Goal: Information Seeking & Learning: Learn about a topic

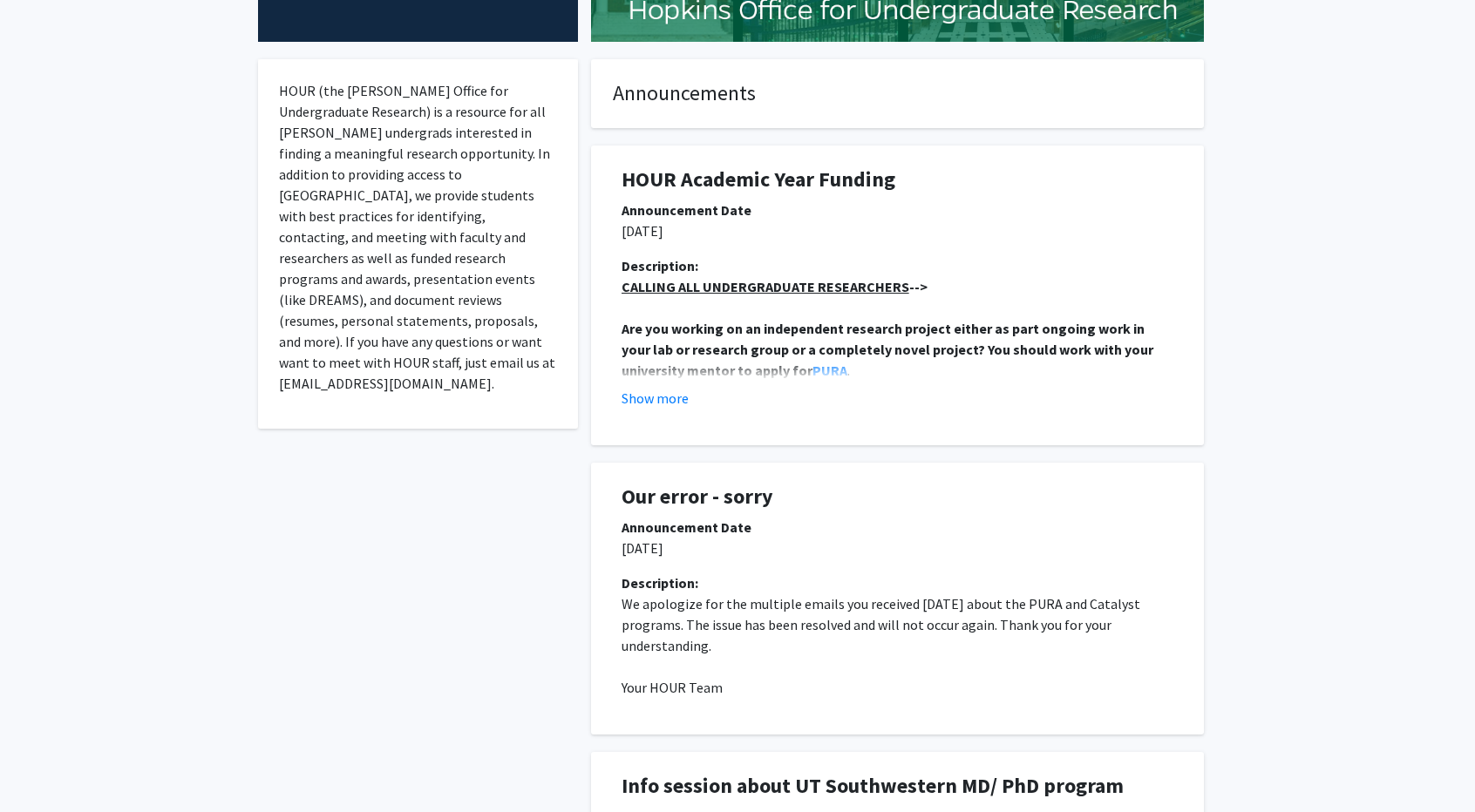
scroll to position [288, 0]
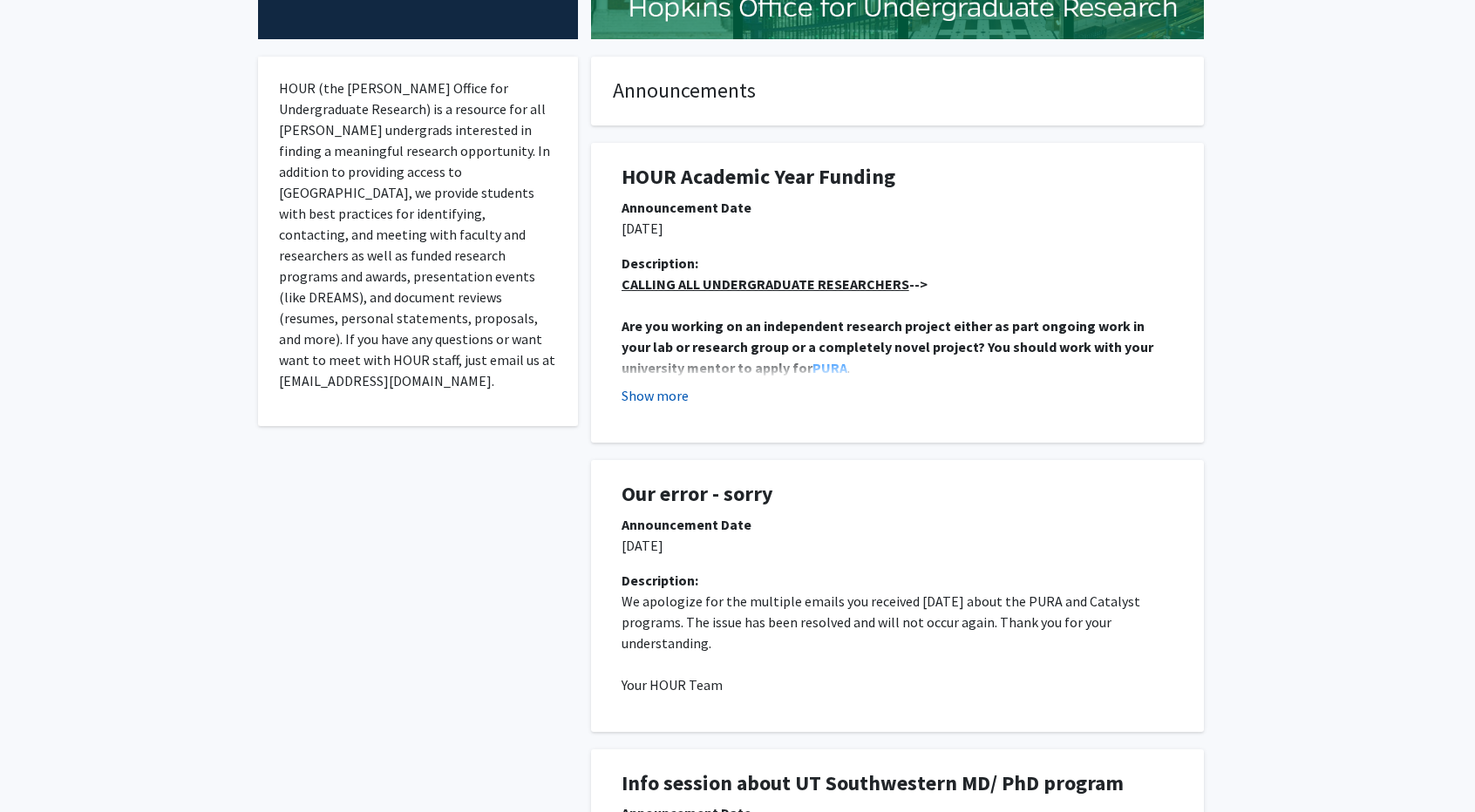
click at [665, 390] on button "Show more" at bounding box center [655, 395] width 68 height 21
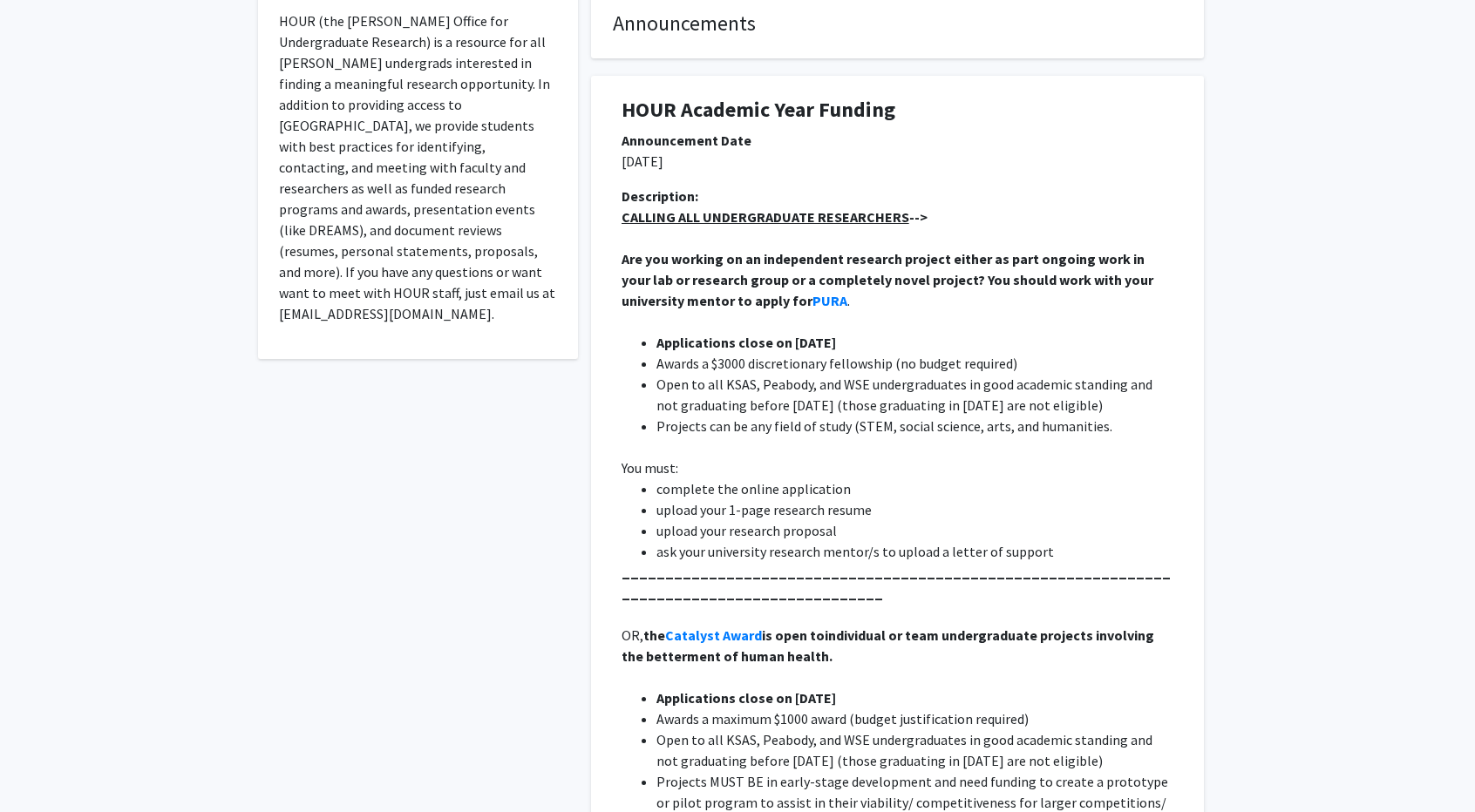
scroll to position [0, 0]
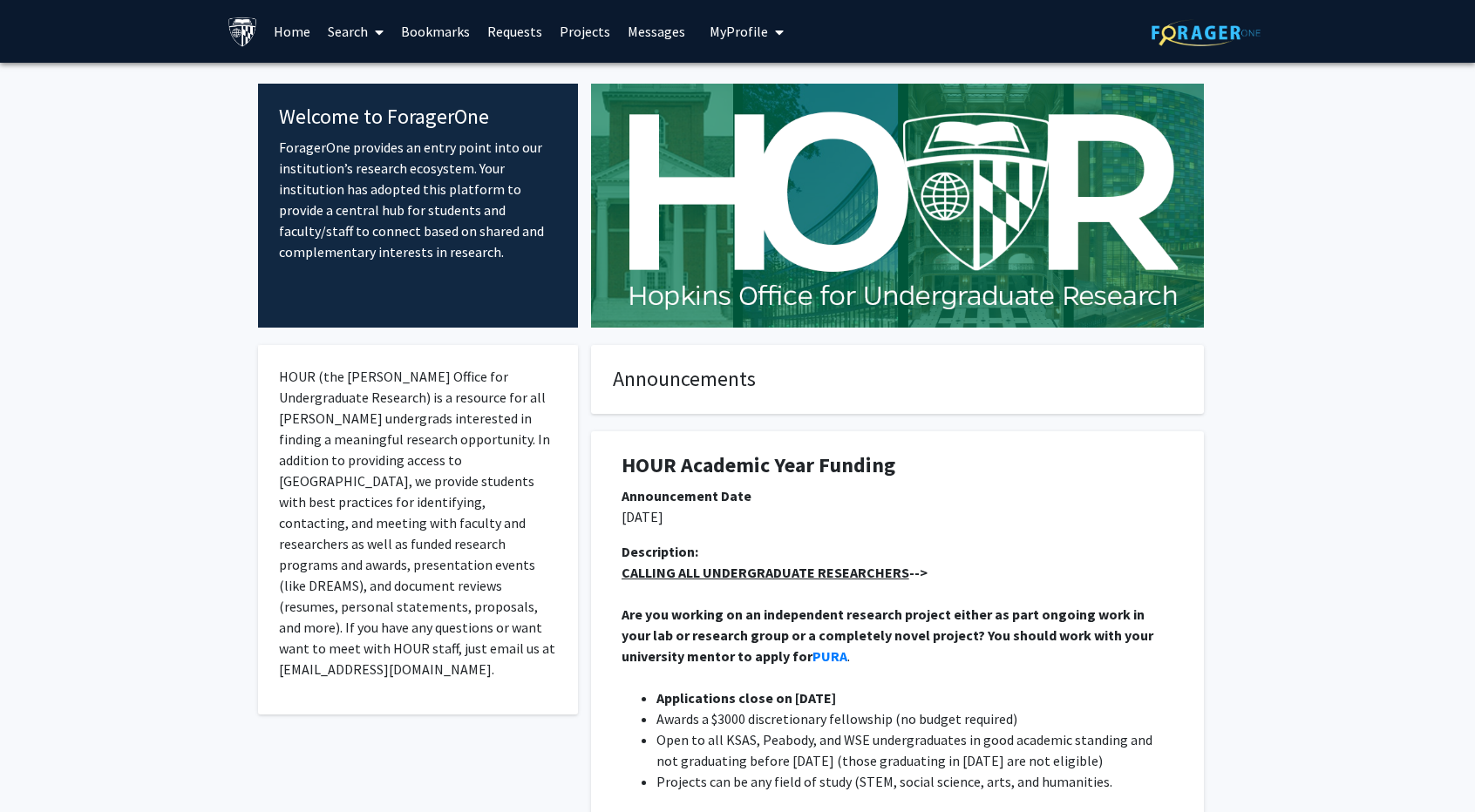
click at [359, 29] on link "Search" at bounding box center [355, 32] width 73 height 61
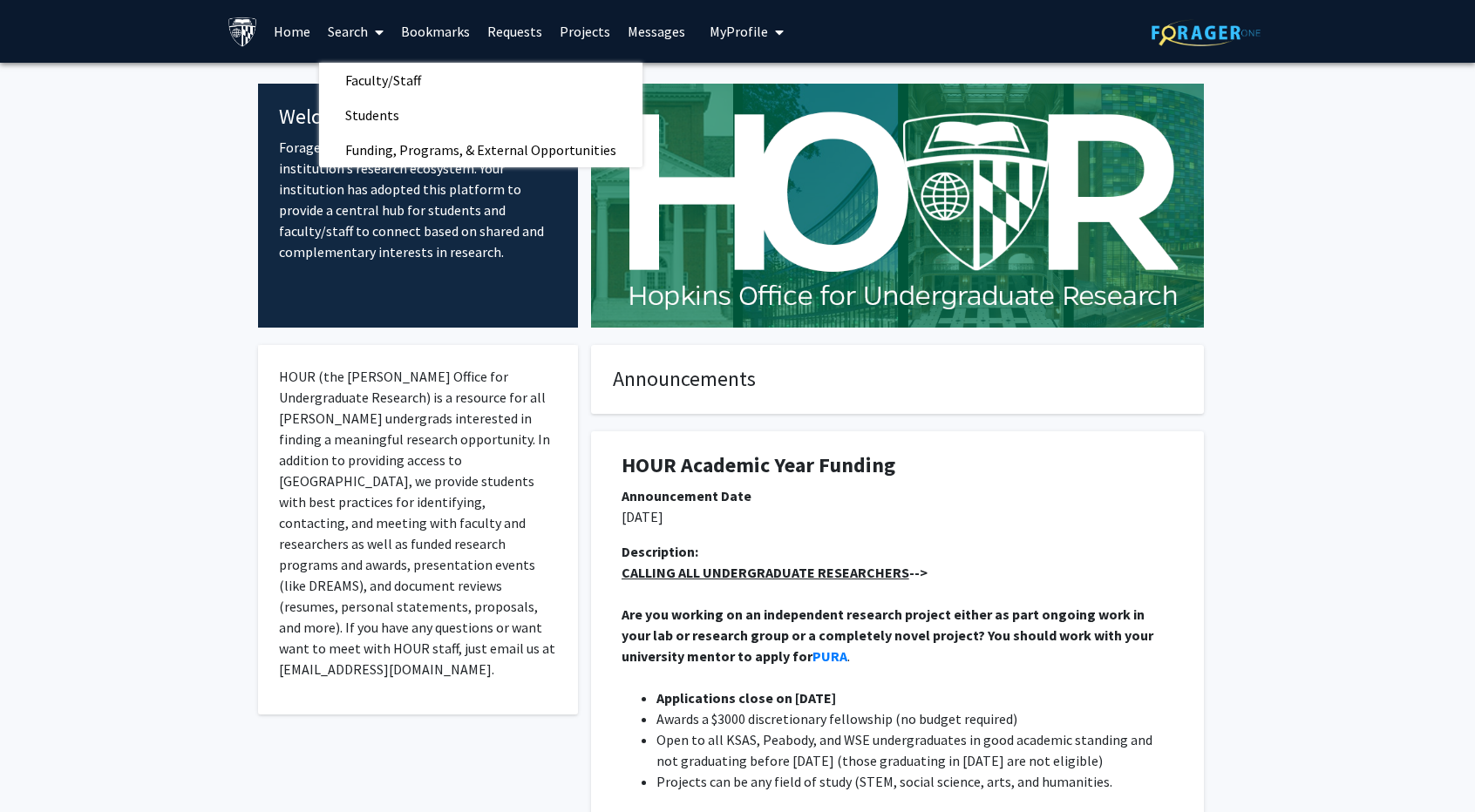
click at [512, 40] on link "Requests" at bounding box center [514, 32] width 72 height 61
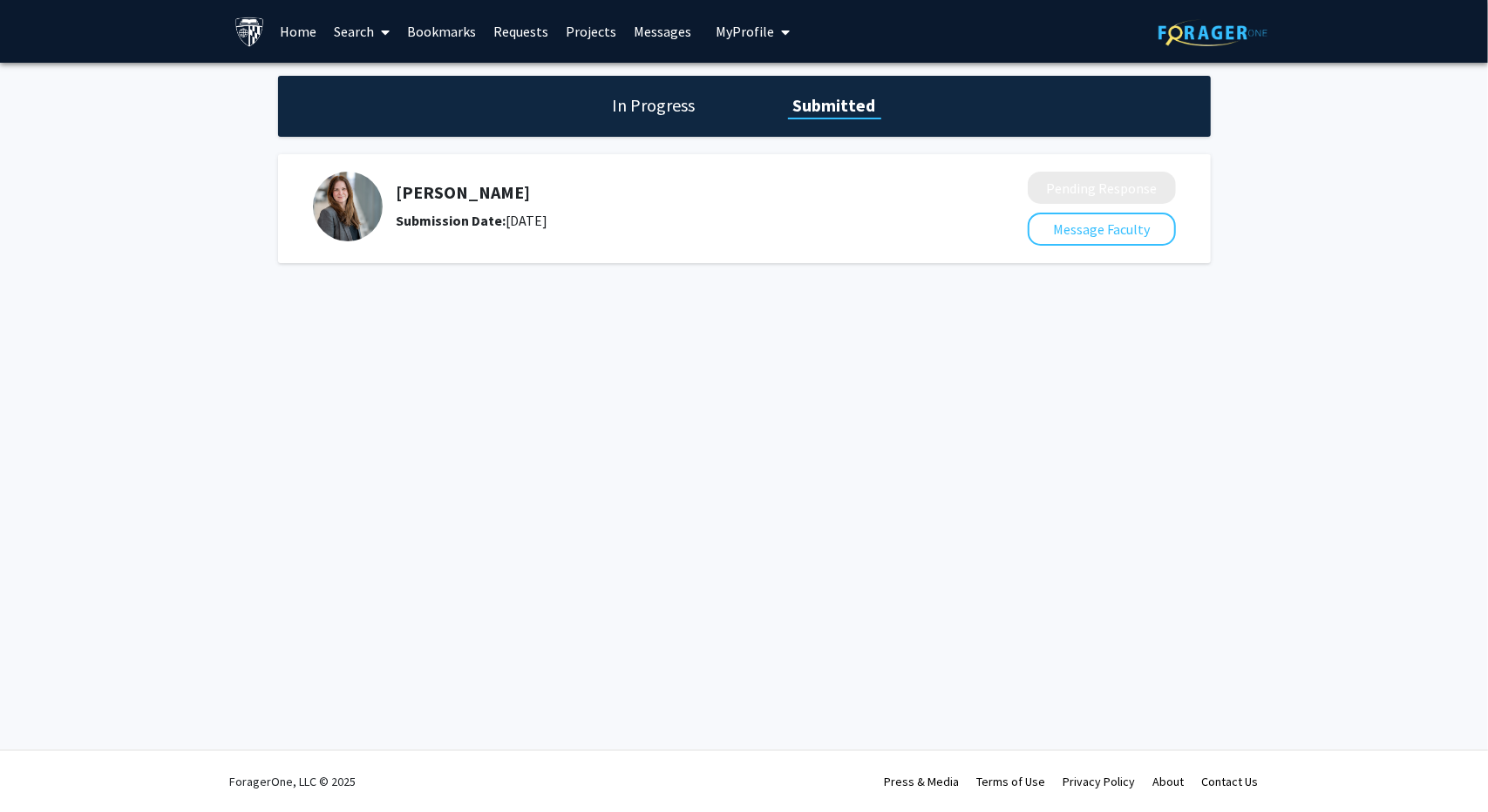
click at [449, 28] on link "Bookmarks" at bounding box center [441, 32] width 86 height 61
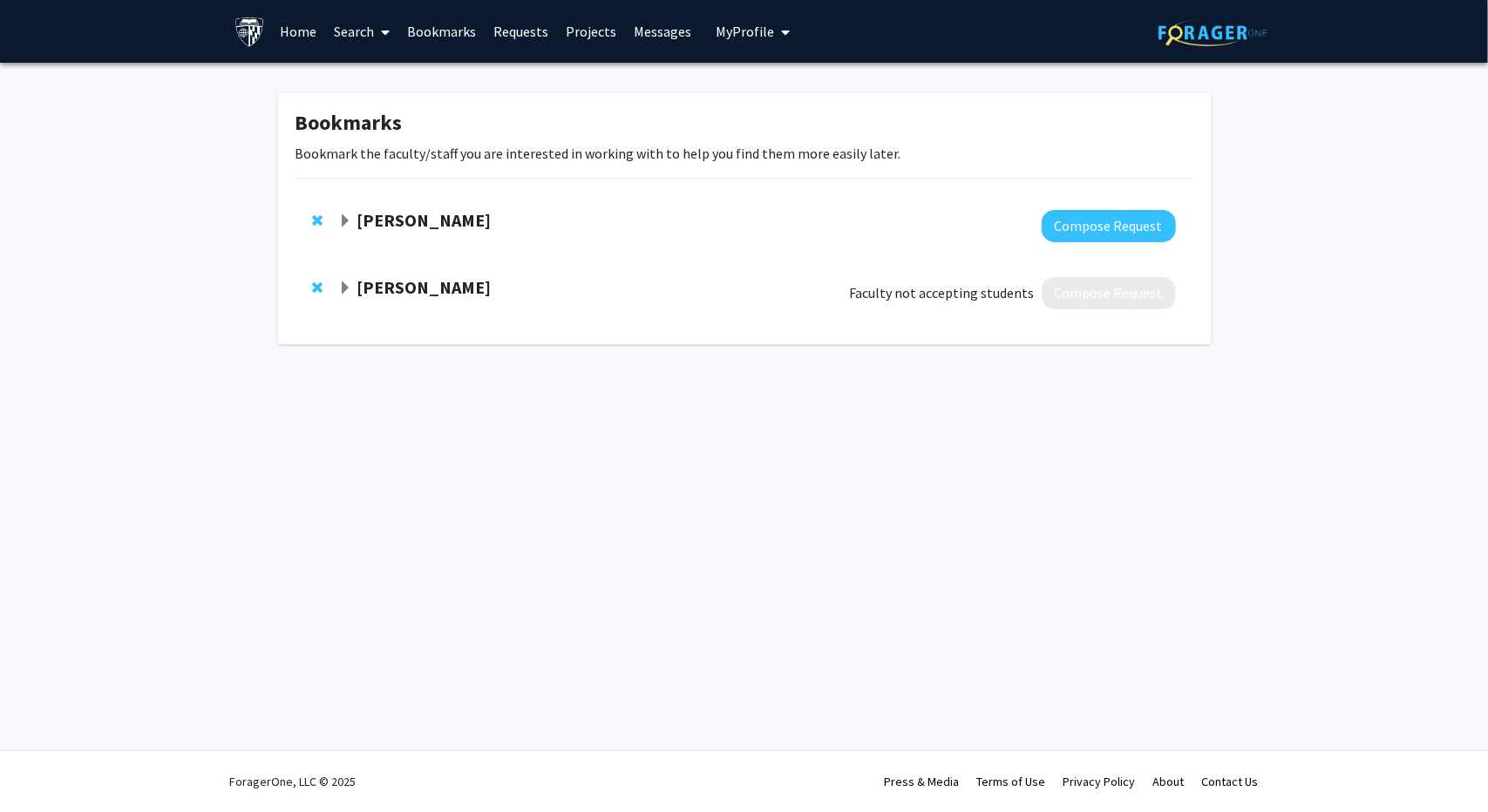
click at [391, 31] on link "Search" at bounding box center [361, 32] width 73 height 61
click at [389, 72] on span "Faculty/Staff" at bounding box center [389, 80] width 128 height 35
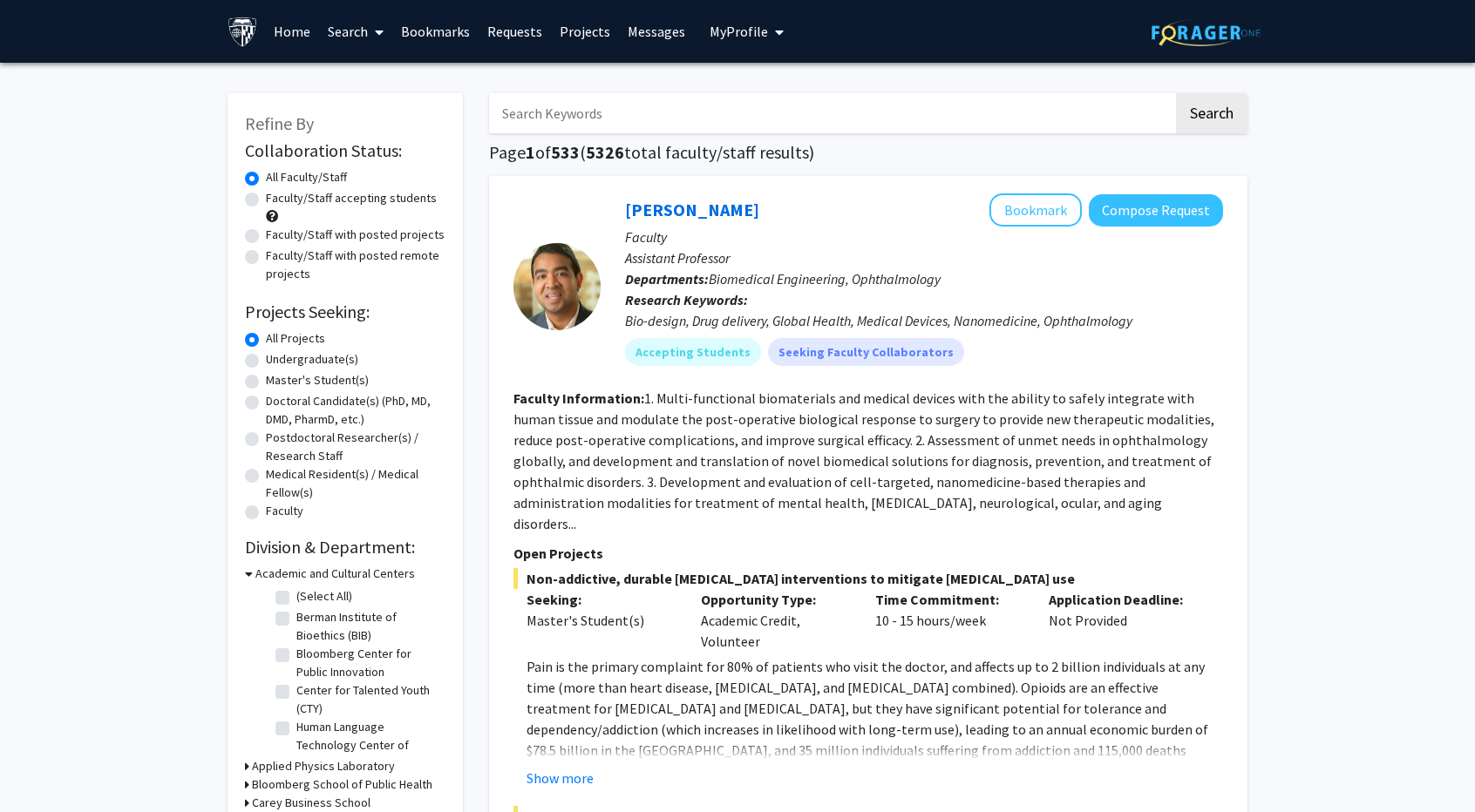
click at [266, 381] on label "Master's Student(s)" at bounding box center [317, 380] width 103 height 18
click at [266, 381] on input "Master's Student(s)" at bounding box center [271, 376] width 12 height 12
radio input "true"
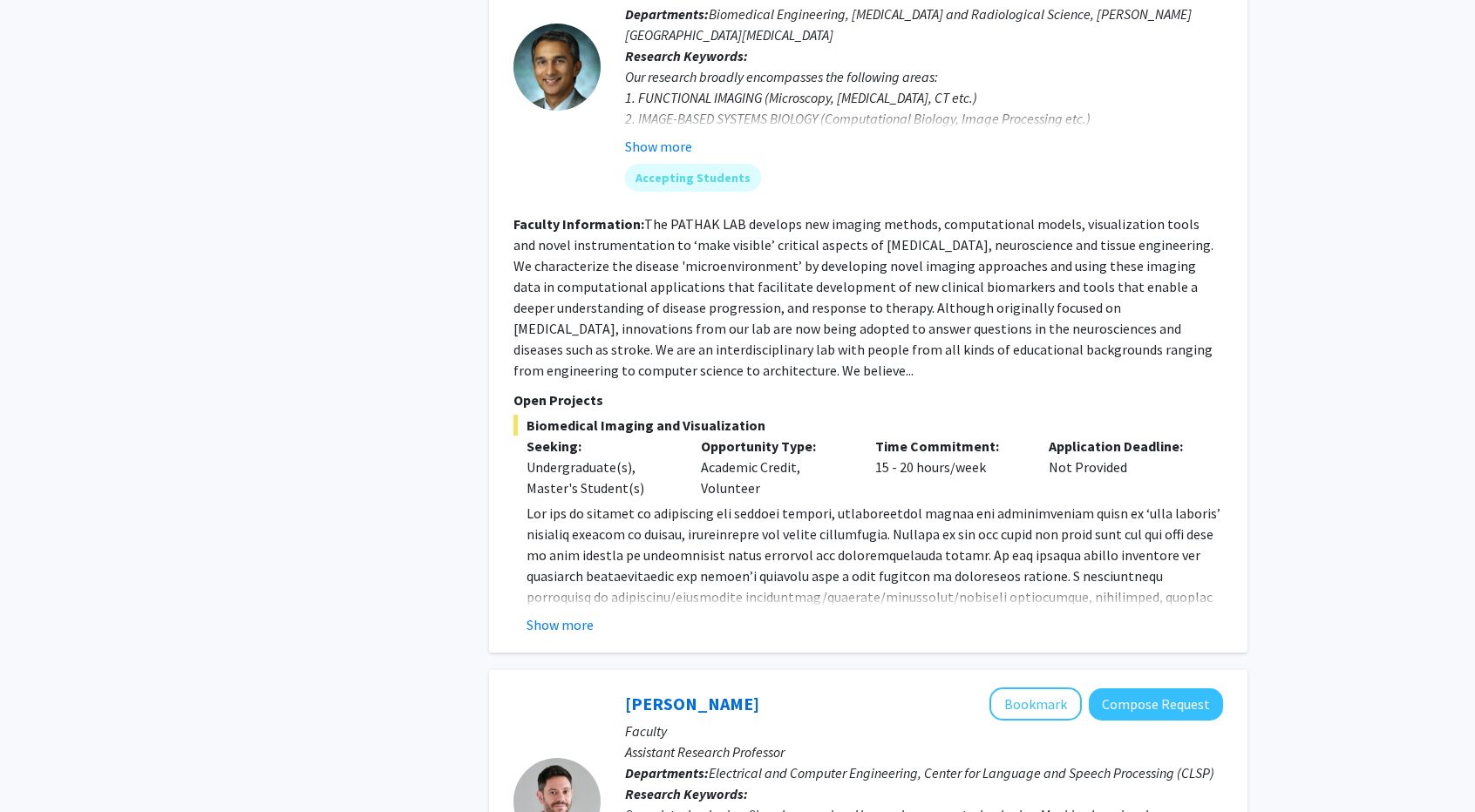
scroll to position [1306, 0]
click at [547, 617] on button "Show more" at bounding box center [560, 622] width 68 height 21
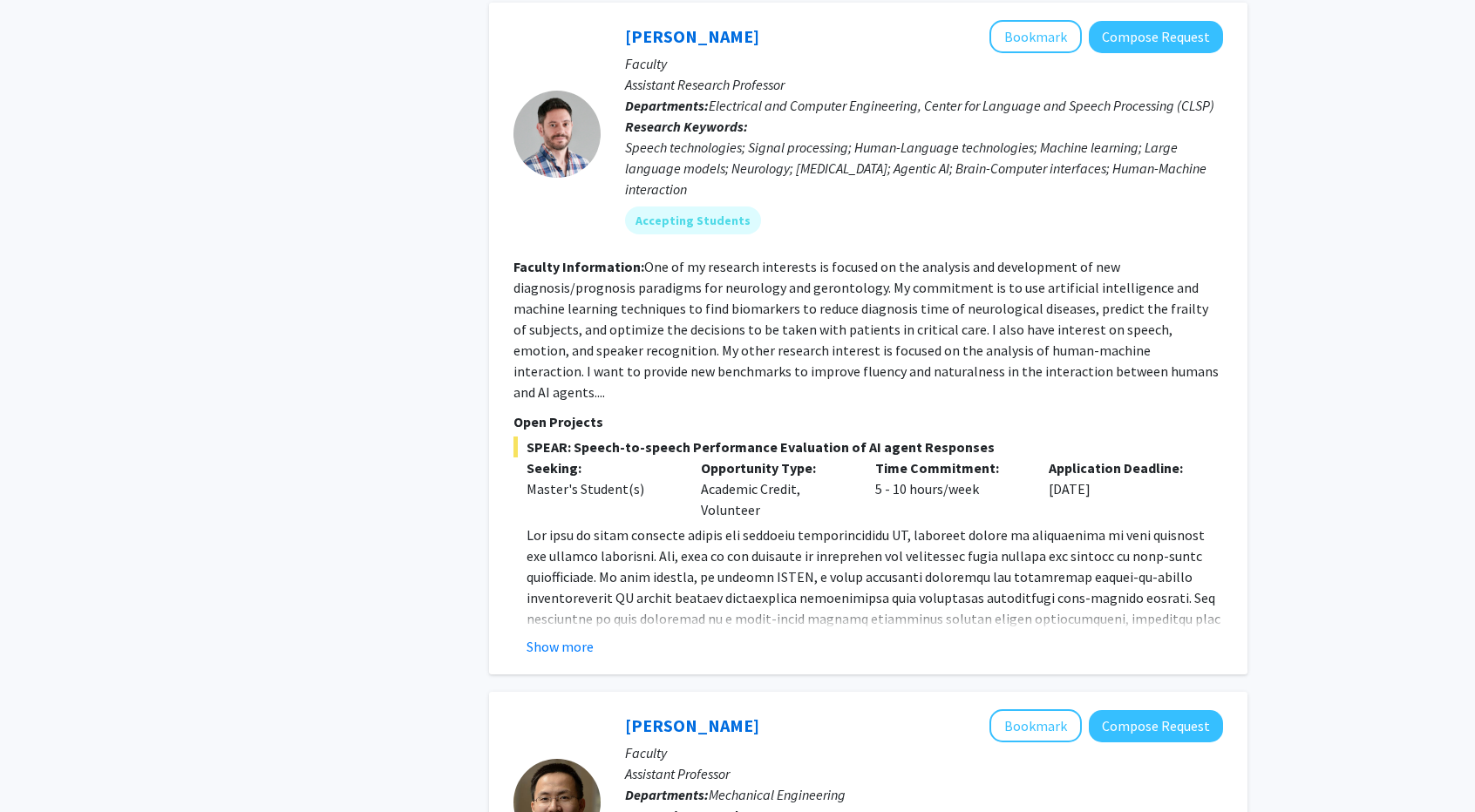
scroll to position [2077, 0]
click at [577, 636] on button "Show more" at bounding box center [560, 645] width 68 height 21
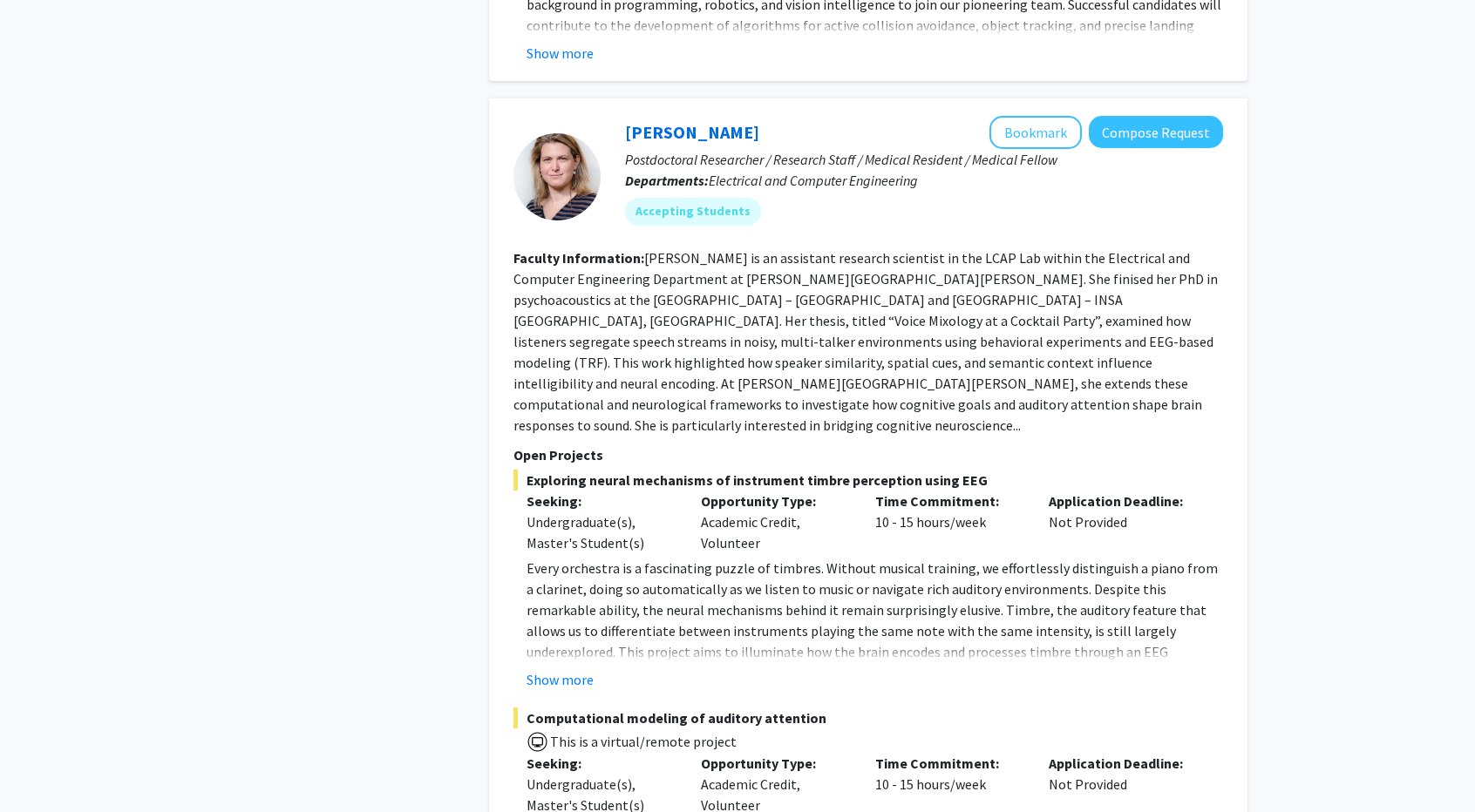
scroll to position [8109, 0]
click at [539, 668] on button "Show more" at bounding box center [560, 678] width 68 height 21
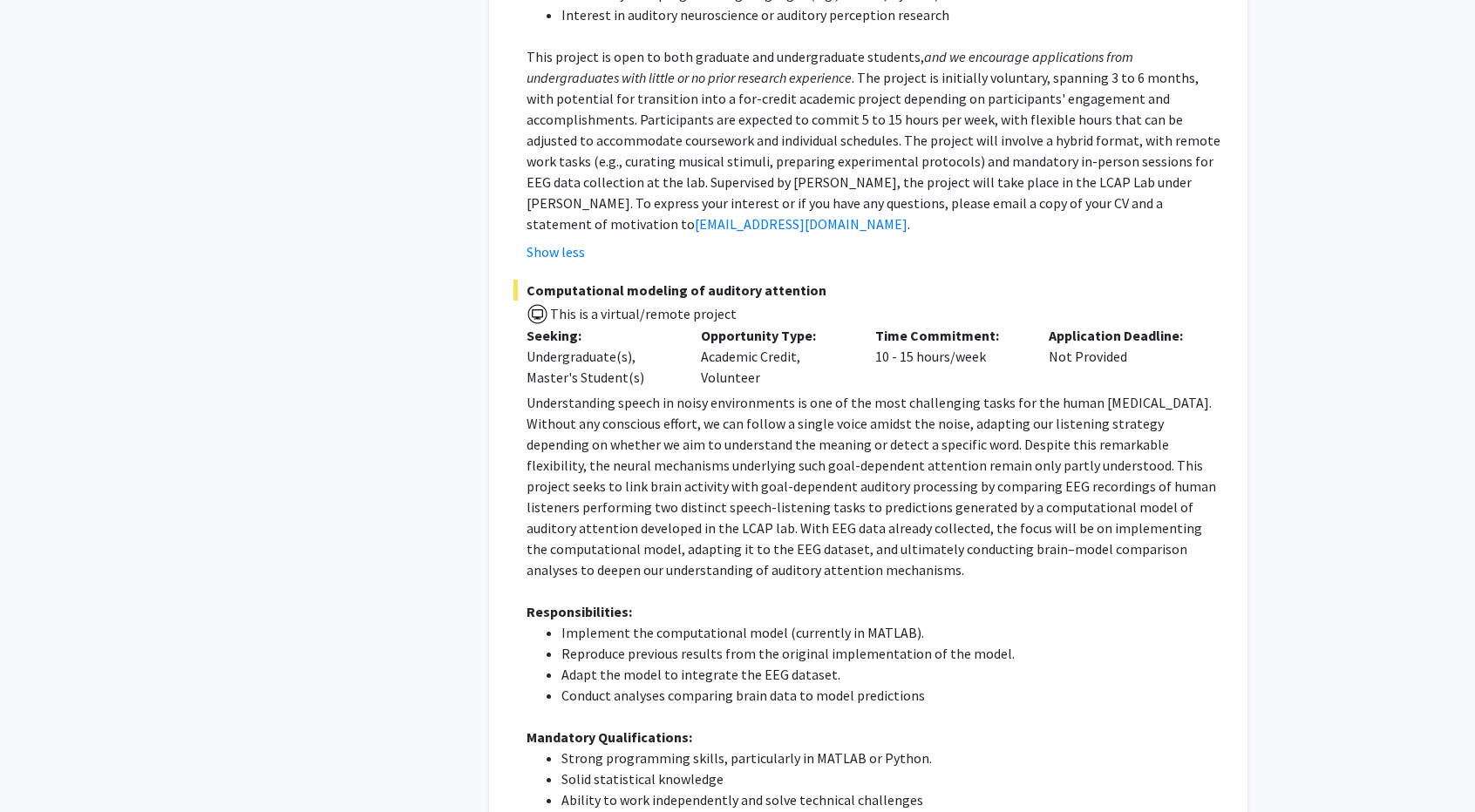
scroll to position [9338, 0]
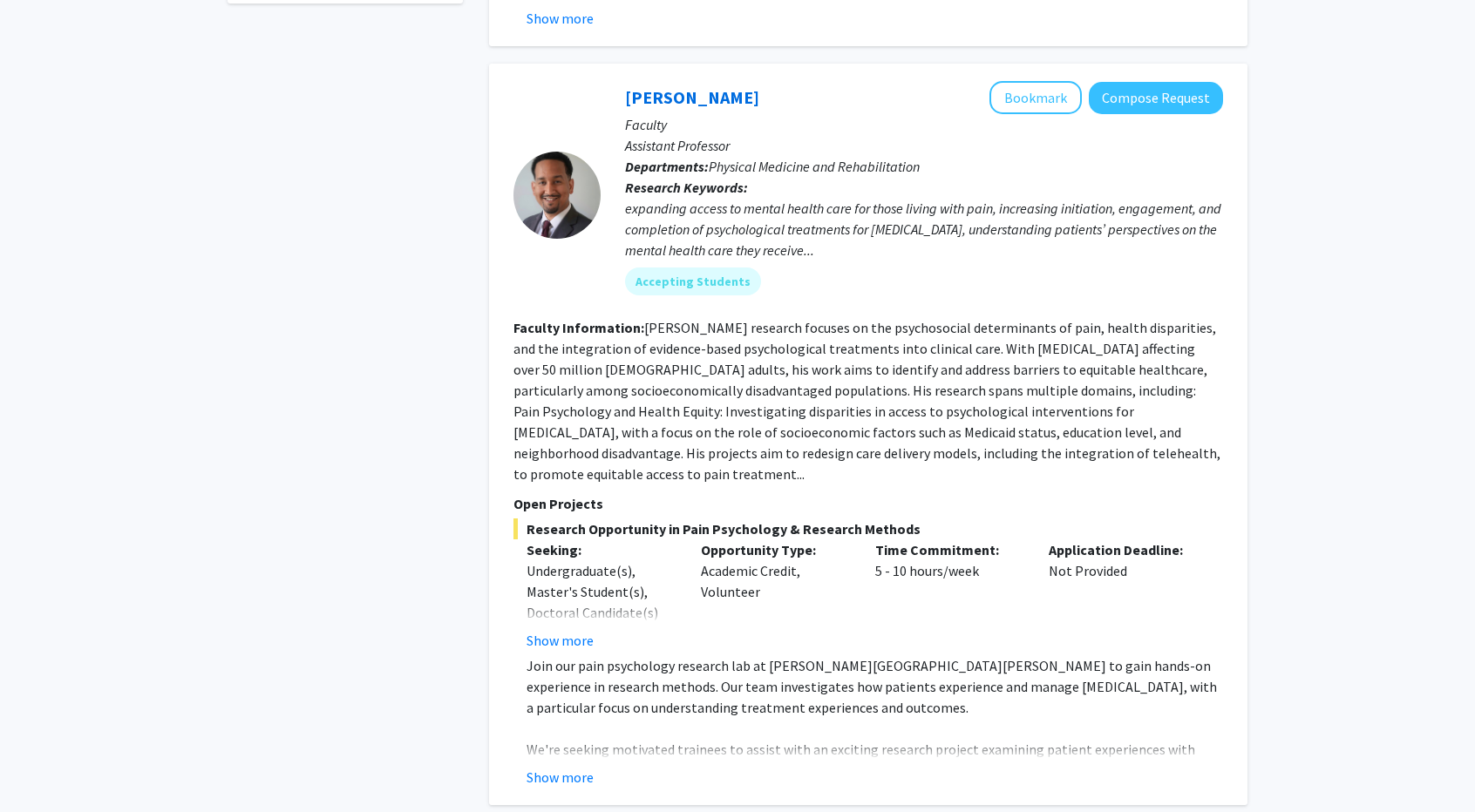
scroll to position [781, 0]
click at [561, 766] on button "Show more" at bounding box center [560, 776] width 68 height 21
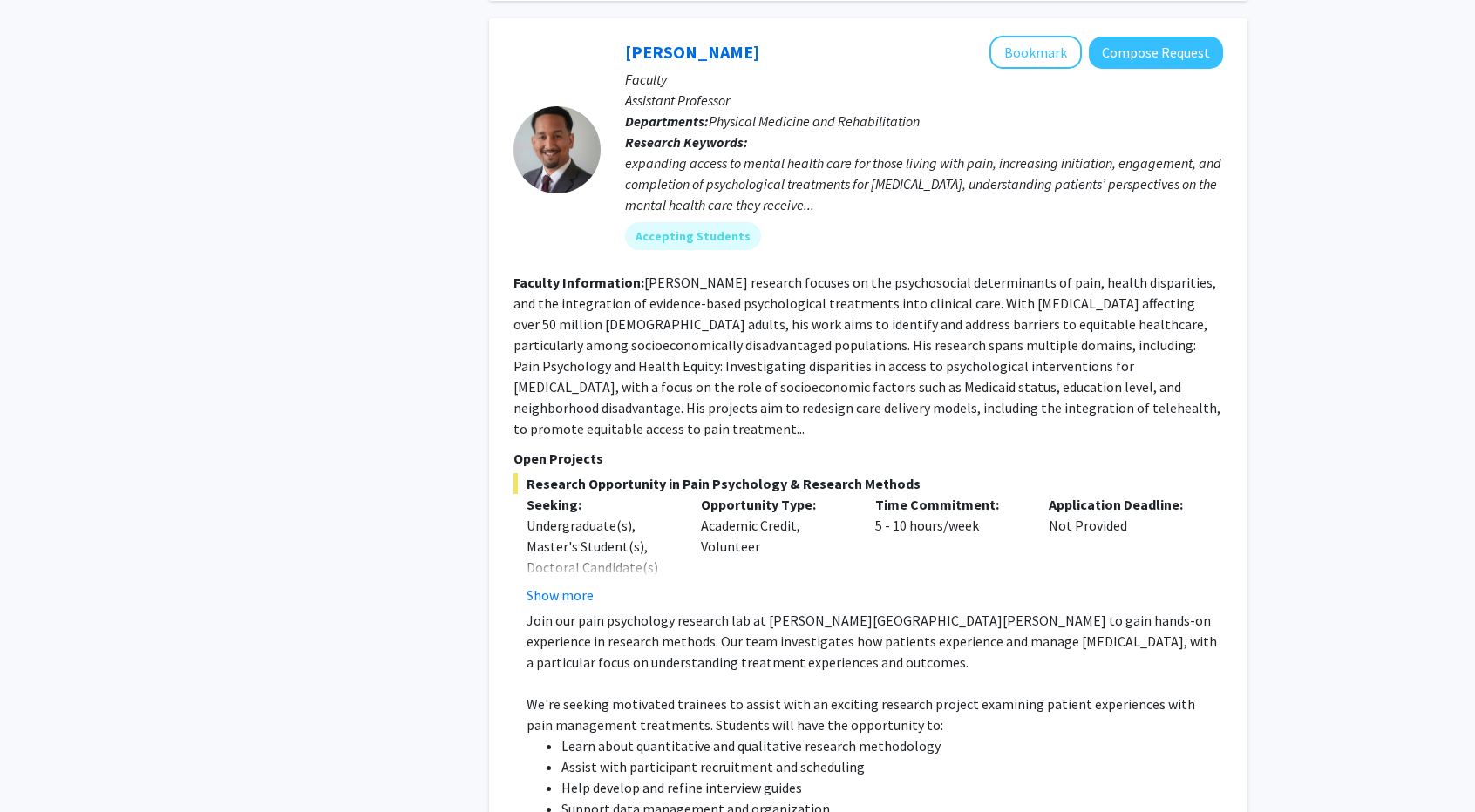
scroll to position [826, 0]
click at [544, 583] on button "Show more" at bounding box center [560, 593] width 68 height 21
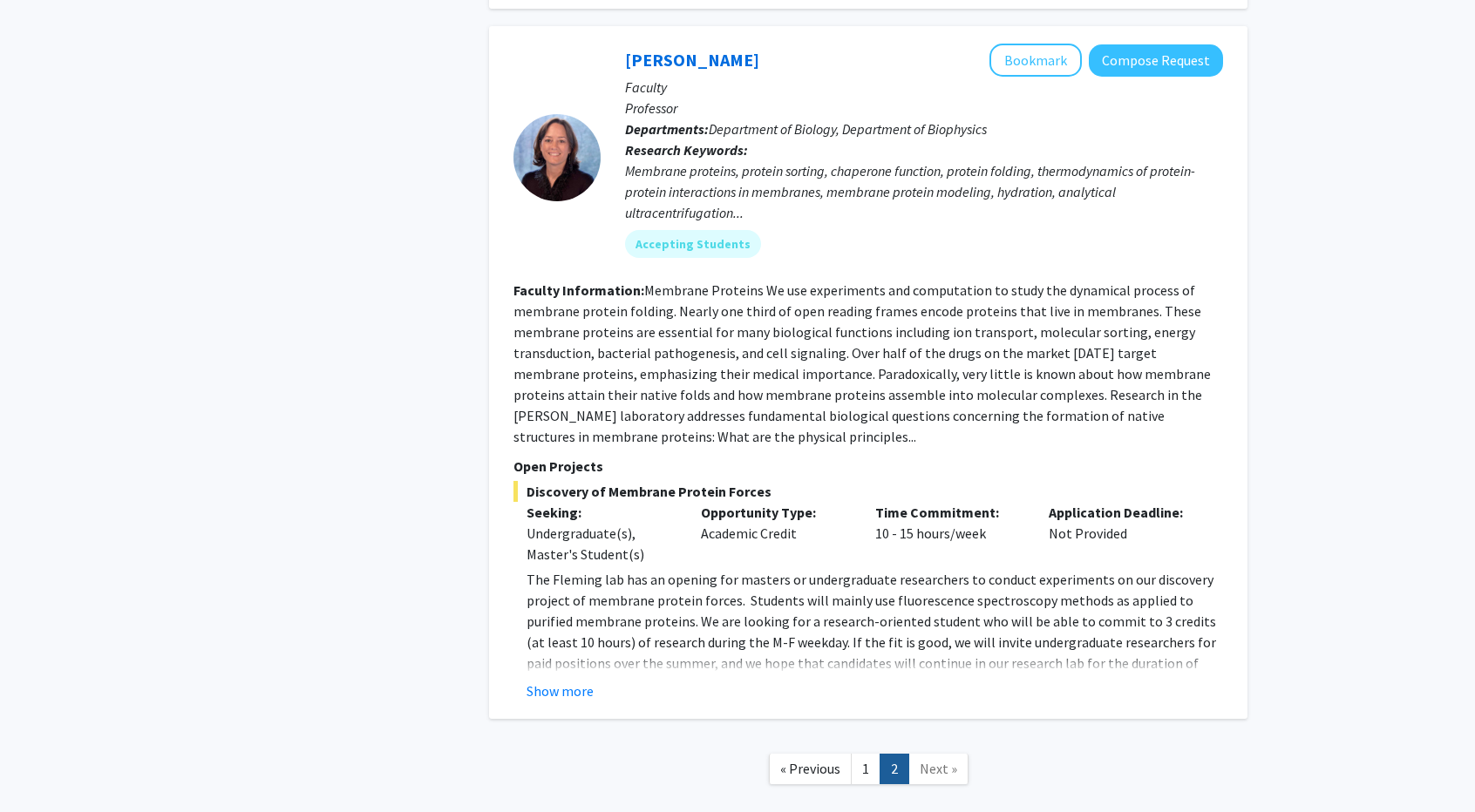
scroll to position [2053, 0]
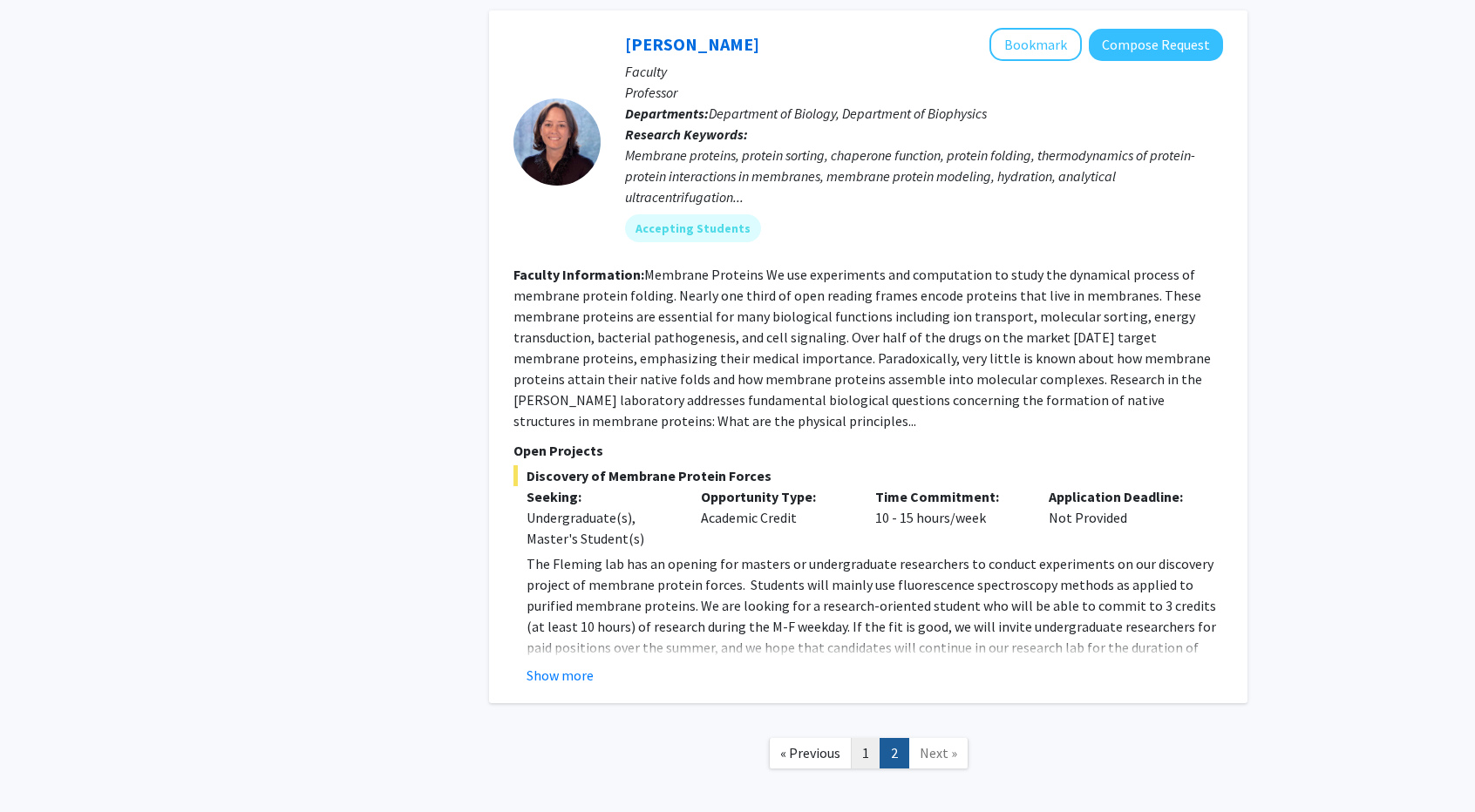
click at [877, 738] on link "1" at bounding box center [865, 753] width 30 height 31
